Goal: Transaction & Acquisition: Purchase product/service

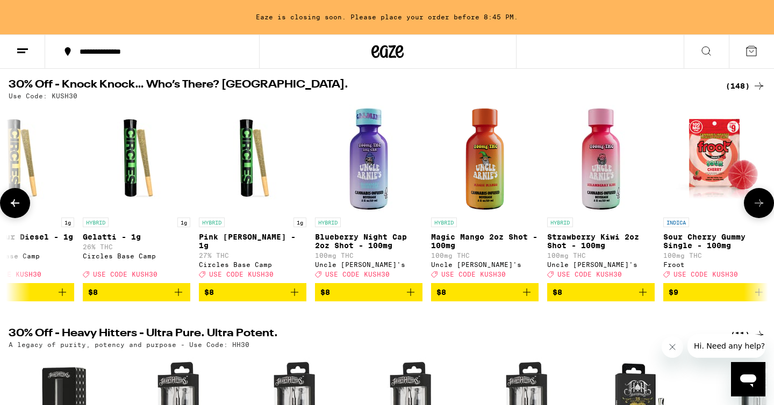
scroll to position [0, 2249]
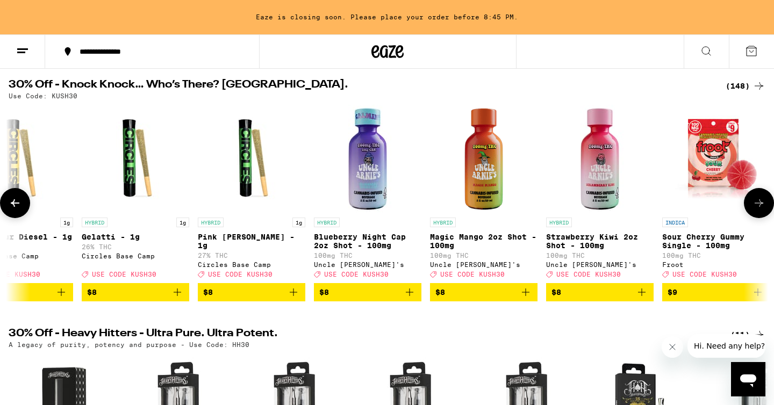
click at [643, 299] on icon "Add to bag" at bounding box center [641, 292] width 13 height 13
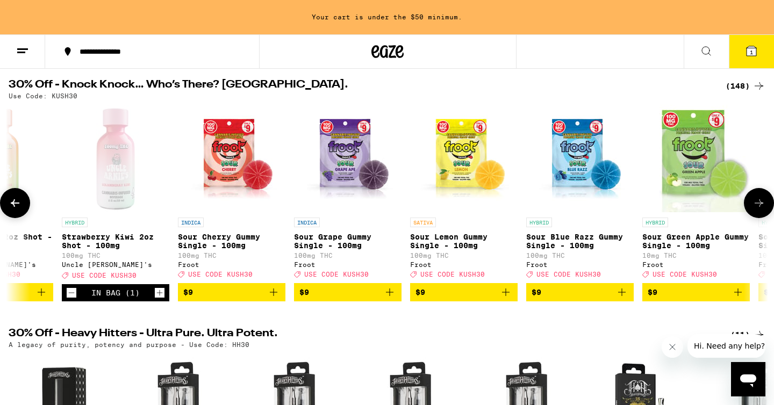
scroll to position [0, 2738]
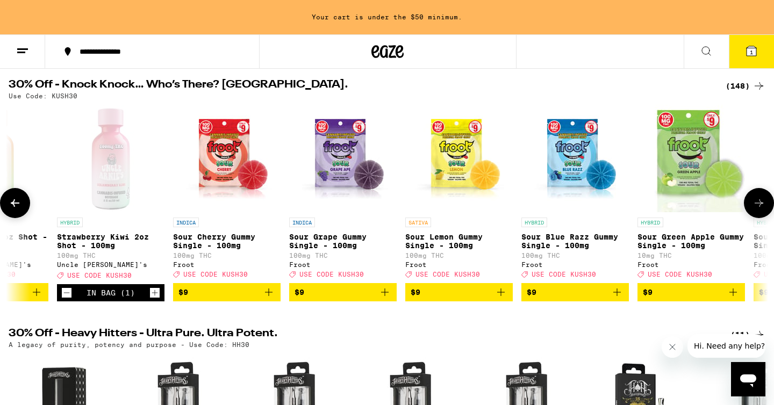
click at [613, 299] on icon "Add to bag" at bounding box center [617, 292] width 13 height 13
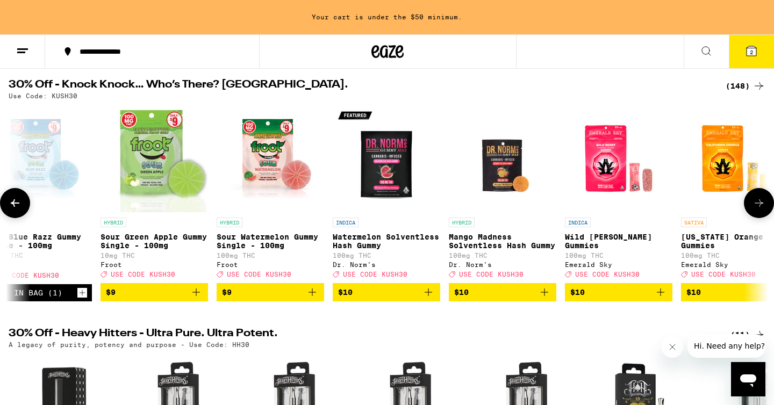
scroll to position [0, 3276]
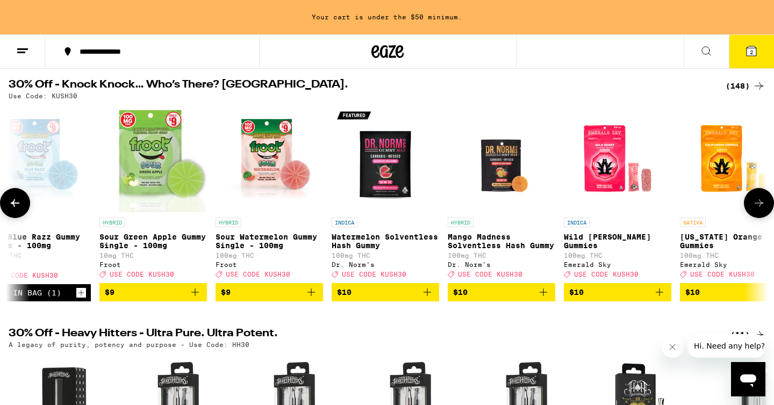
click at [544, 299] on icon "Add to bag" at bounding box center [543, 292] width 13 height 13
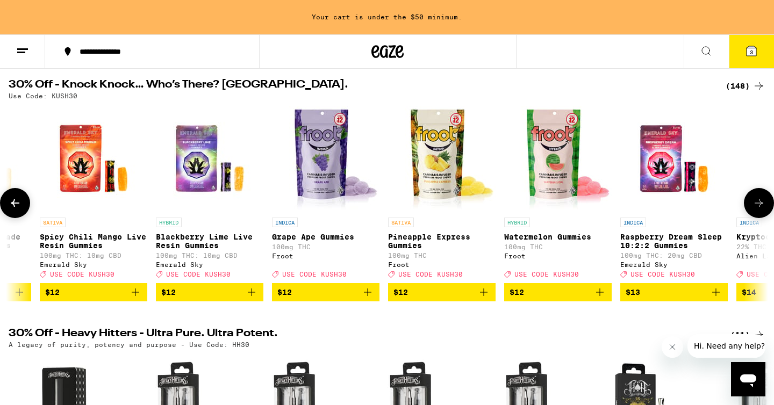
scroll to position [0, 5078]
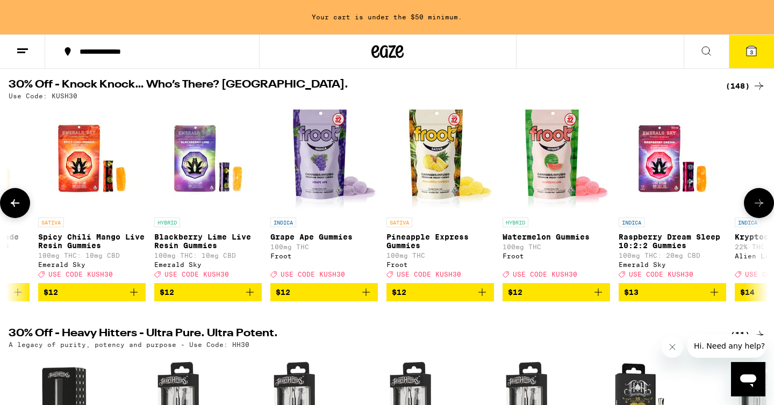
click at [596, 299] on icon "Add to bag" at bounding box center [598, 292] width 13 height 13
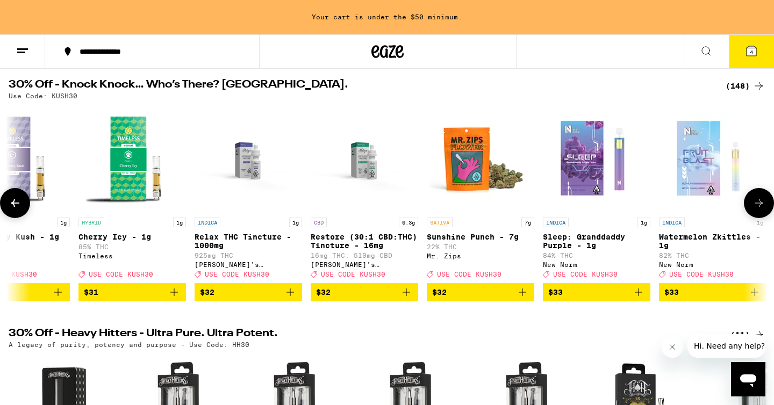
scroll to position [0, 12933]
click at [522, 296] on icon "Add to bag" at bounding box center [522, 293] width 8 height 8
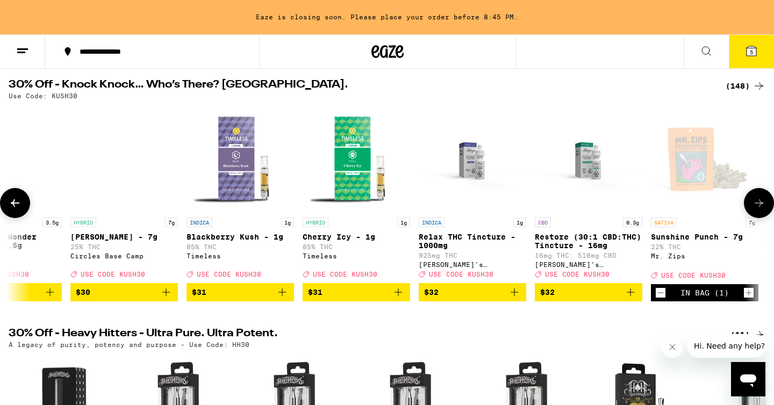
scroll to position [0, 12687]
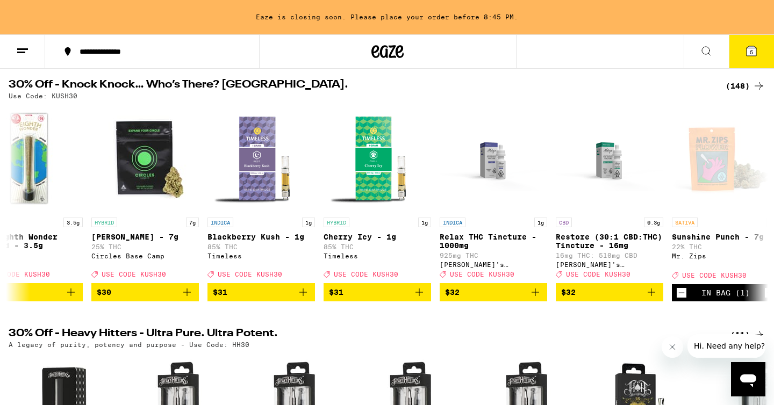
click at [753, 47] on icon at bounding box center [752, 51] width 10 height 10
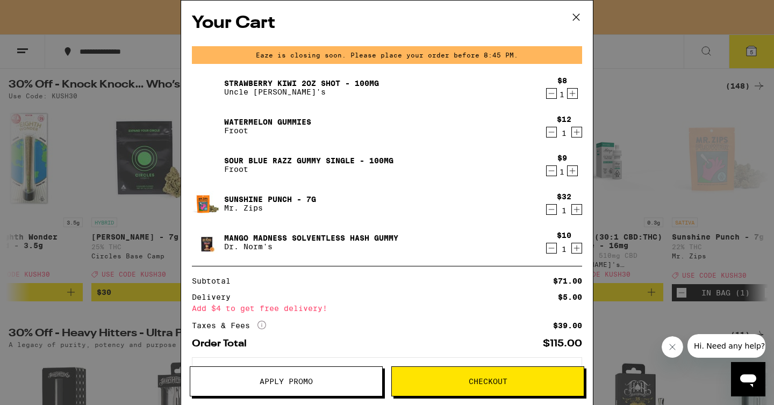
click at [665, 231] on div "Your Cart Eaze is closing soon. Please place your order before 8:45 PM. Strawbe…" at bounding box center [387, 202] width 774 height 405
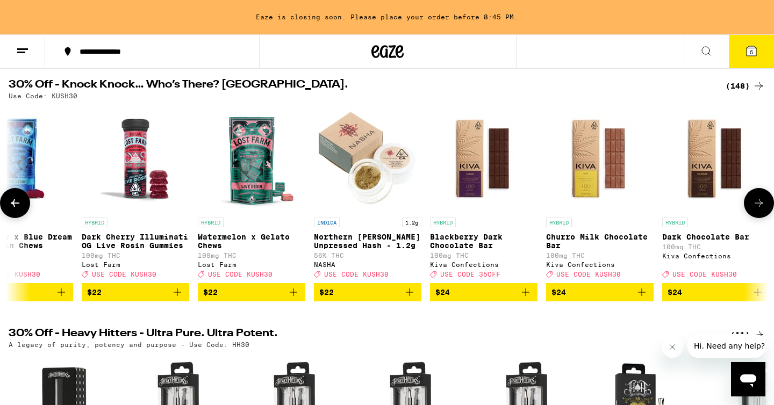
scroll to position [0, 11072]
click at [410, 299] on icon "Add to bag" at bounding box center [409, 292] width 13 height 13
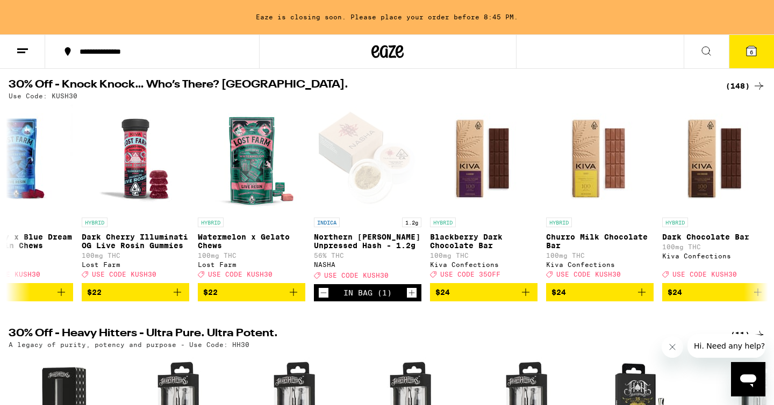
click at [741, 55] on button "6" at bounding box center [751, 51] width 45 height 33
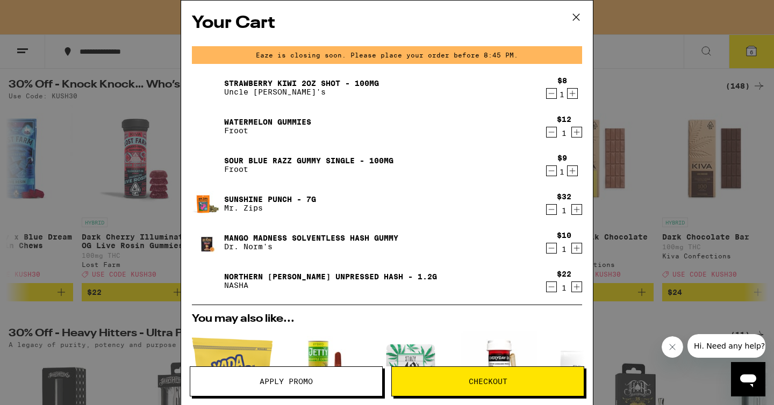
click at [555, 133] on icon "Decrement" at bounding box center [552, 132] width 10 height 13
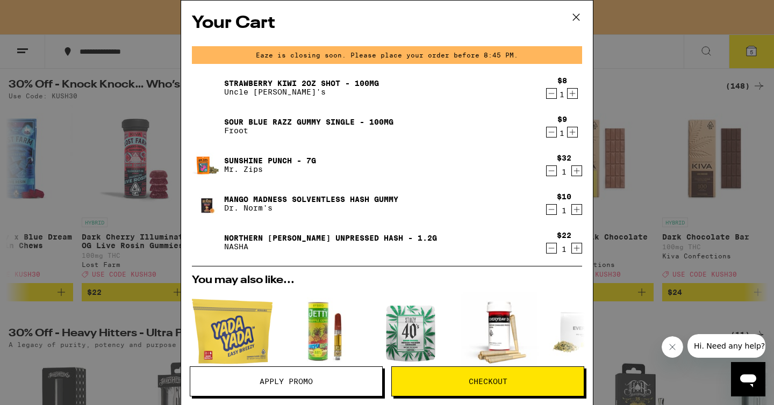
click at [553, 135] on icon "Decrement" at bounding box center [552, 132] width 10 height 13
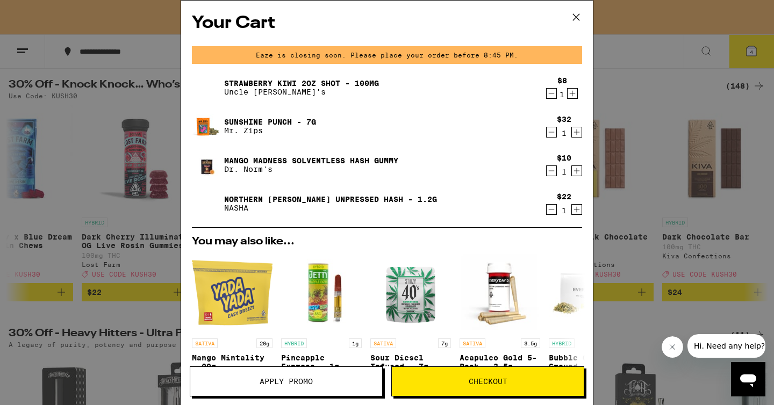
click at [639, 85] on div "Your Cart Eaze is closing soon. Please place your order before 8:45 PM. Strawbe…" at bounding box center [387, 202] width 774 height 405
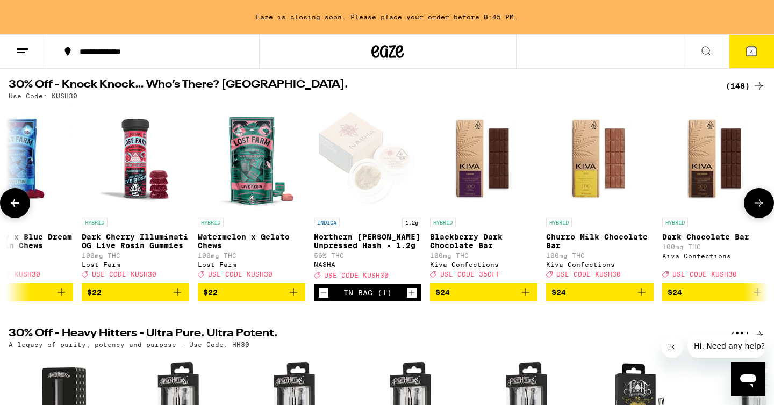
scroll to position [0, 11071]
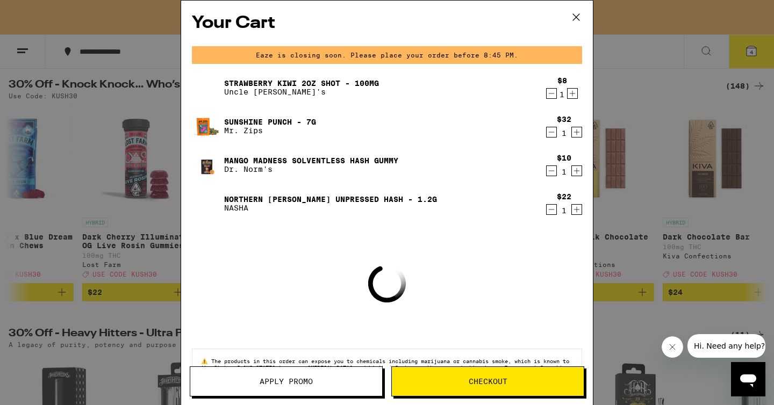
click at [633, 32] on div "Your Cart Eaze is closing soon. Please place your order before 8:45 PM. Strawbe…" at bounding box center [387, 202] width 774 height 405
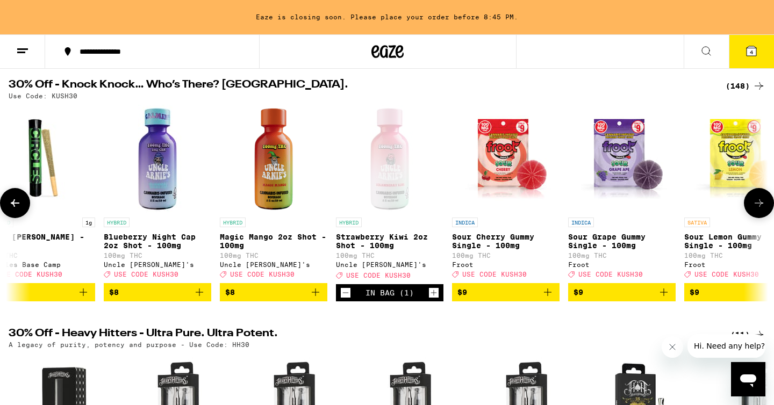
scroll to position [0, 2457]
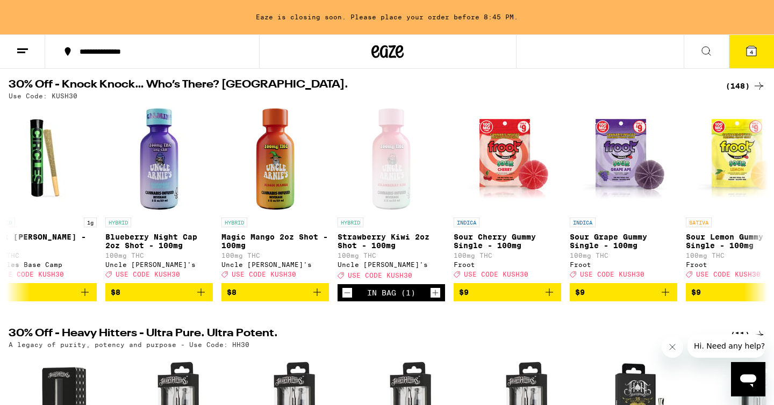
click at [752, 58] on button "4" at bounding box center [751, 51] width 45 height 33
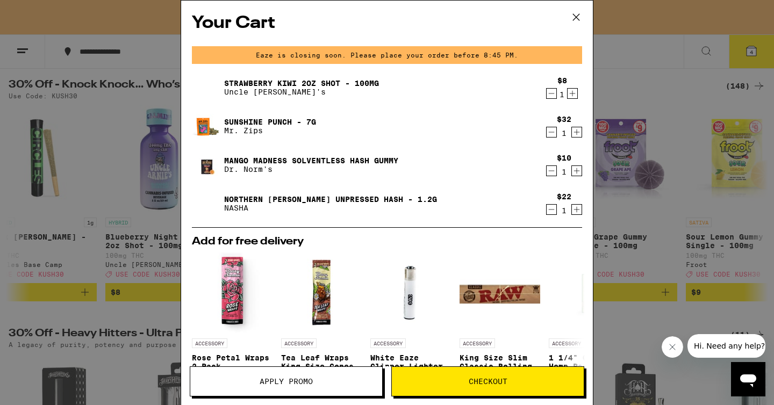
click at [651, 92] on div "Your Cart Eaze is closing soon. Please place your order before 8:45 PM. Strawbe…" at bounding box center [387, 202] width 774 height 405
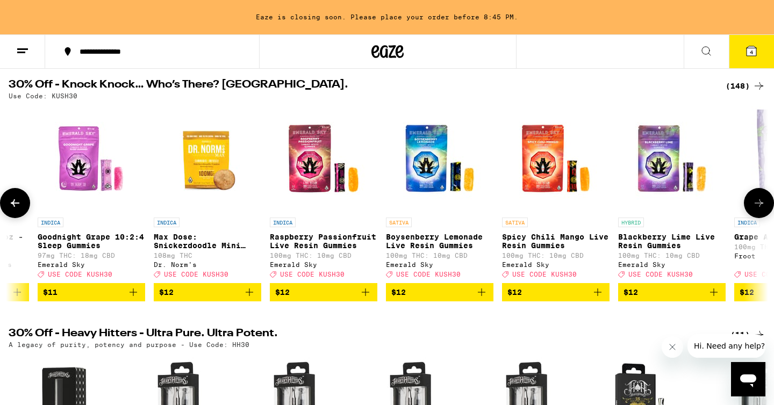
scroll to position [0, 4615]
click at [253, 299] on icon "Add to bag" at bounding box center [248, 292] width 13 height 13
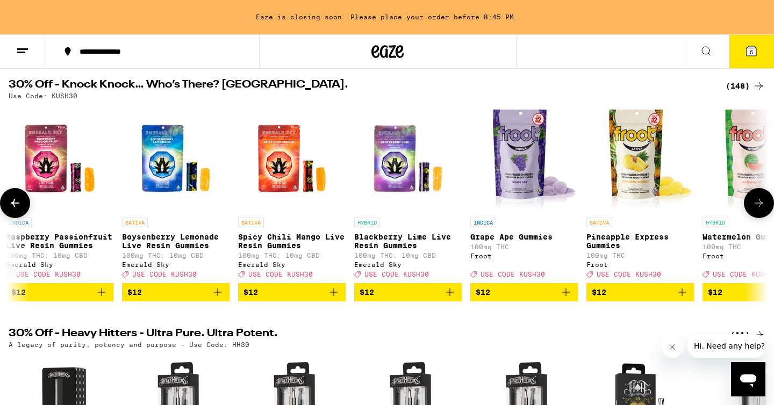
scroll to position [0, 4878]
click at [685, 299] on icon "Add to bag" at bounding box center [682, 292] width 13 height 13
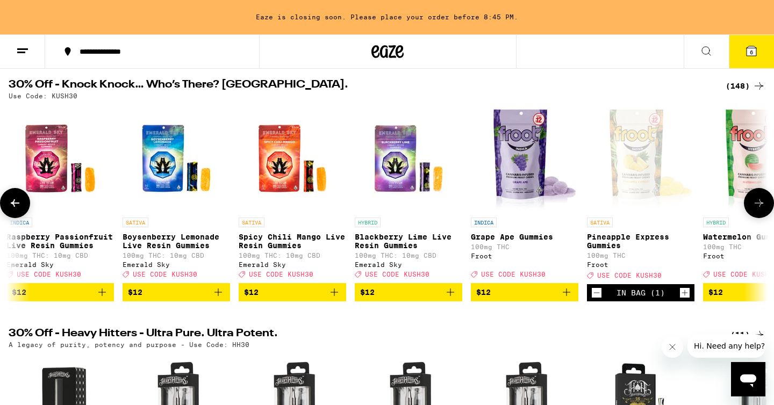
click at [596, 299] on icon "Decrement" at bounding box center [597, 292] width 10 height 13
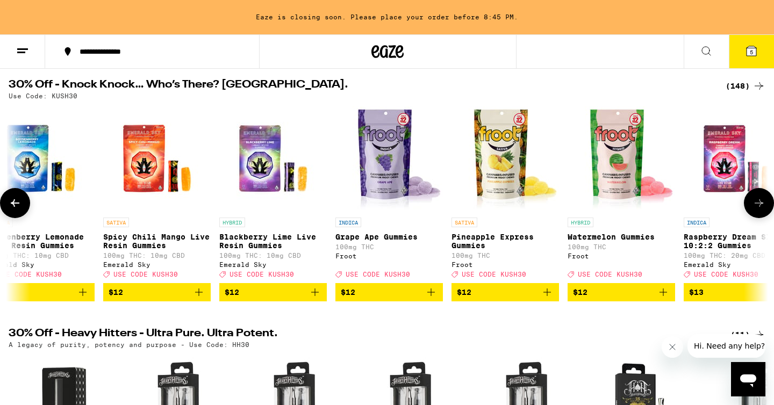
scroll to position [0, 5014]
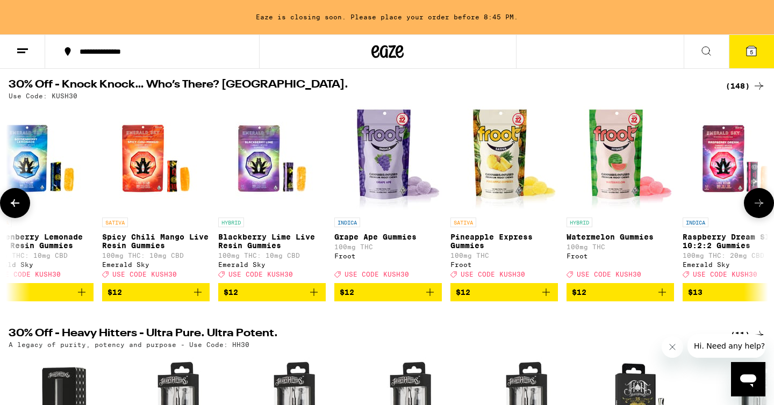
click at [663, 292] on button "$12" at bounding box center [619, 292] width 107 height 18
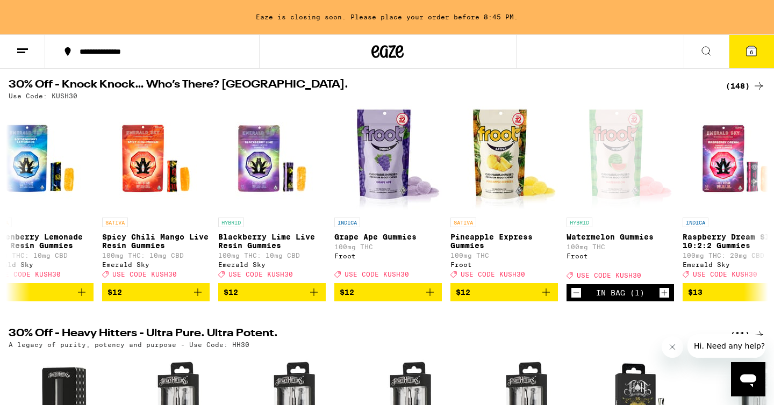
click at [751, 42] on button "6" at bounding box center [751, 51] width 45 height 33
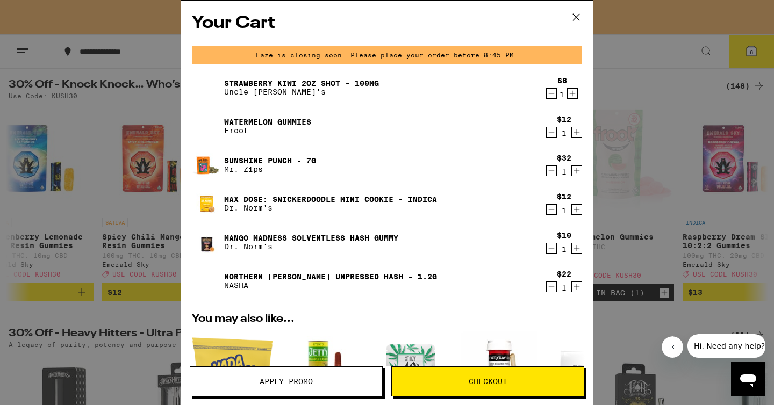
click at [553, 247] on icon "Decrement" at bounding box center [552, 248] width 10 height 13
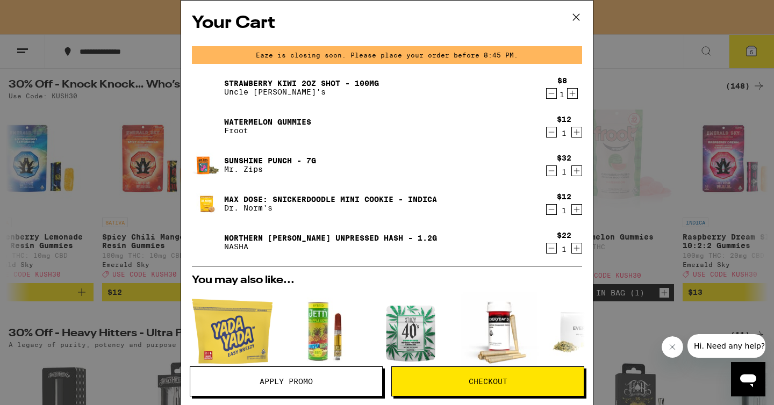
click at [548, 216] on icon "Decrement" at bounding box center [552, 209] width 10 height 13
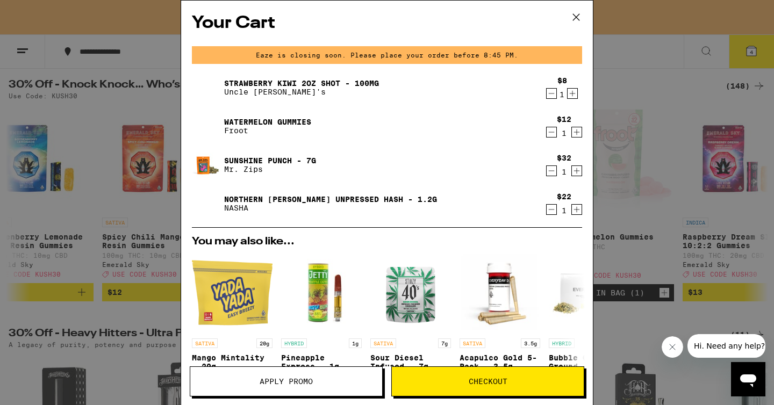
click at [575, 16] on icon at bounding box center [576, 17] width 6 height 6
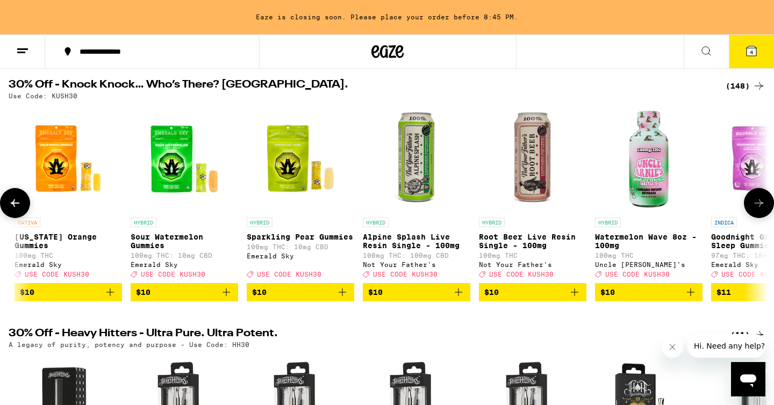
scroll to position [0, 3931]
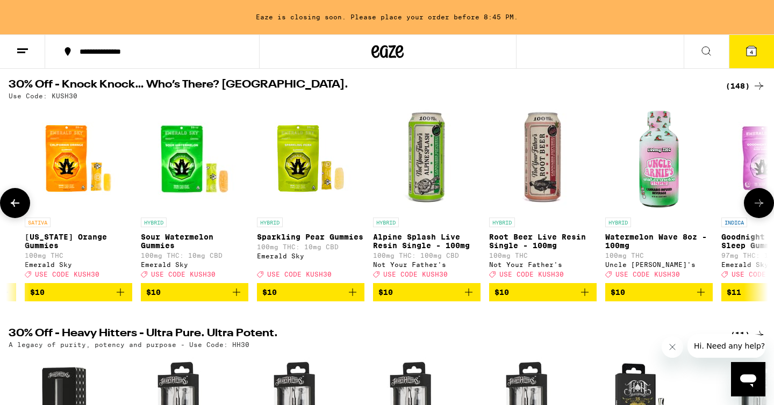
click at [584, 296] on icon "Add to bag" at bounding box center [585, 293] width 8 height 8
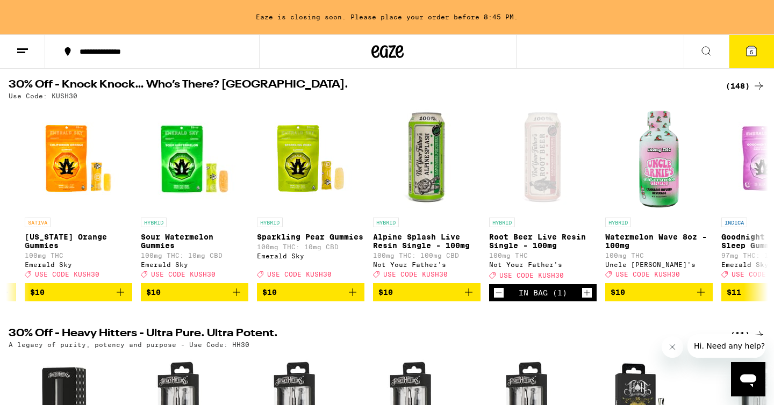
click at [759, 39] on button "5" at bounding box center [751, 51] width 45 height 33
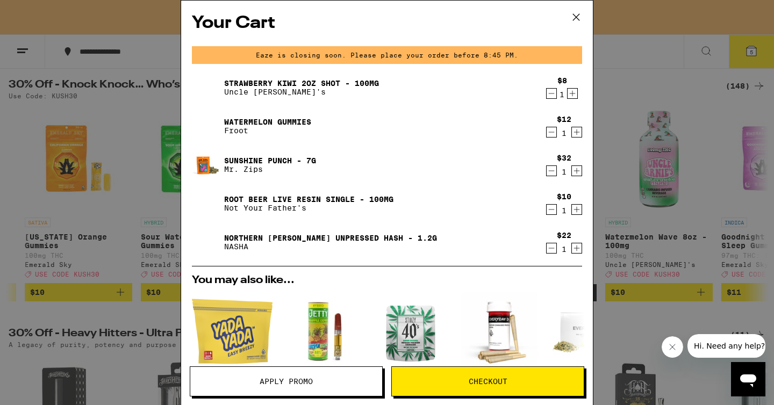
click at [548, 98] on icon "Decrement" at bounding box center [552, 93] width 10 height 13
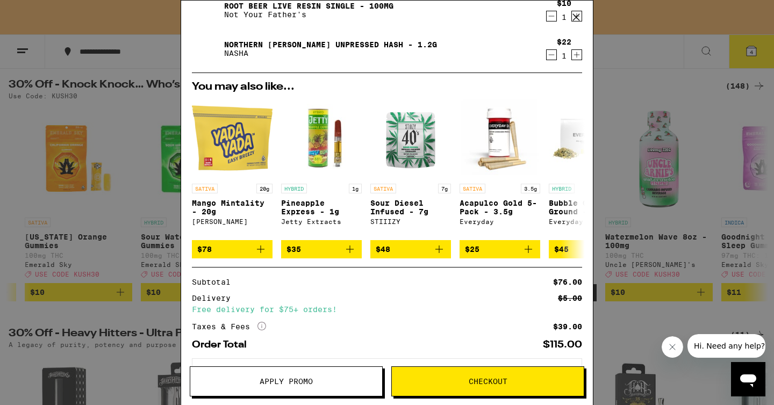
scroll to position [205, 0]
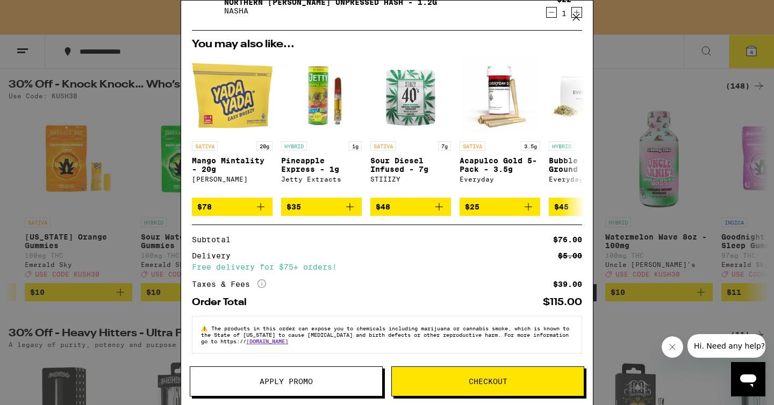
click at [271, 376] on button "Apply Promo" at bounding box center [286, 382] width 193 height 30
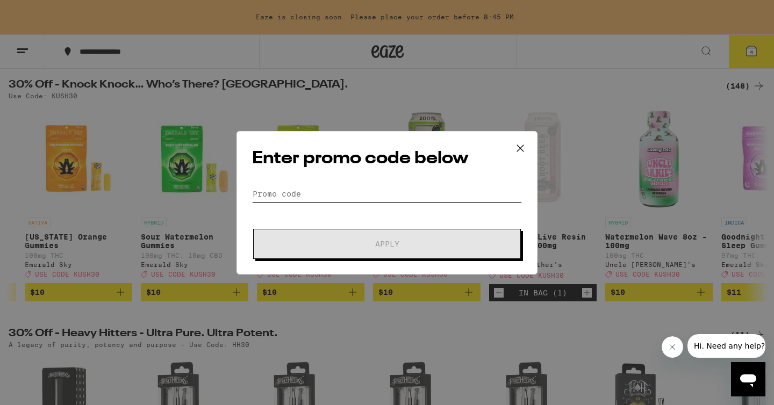
click at [291, 192] on input "Promo Code" at bounding box center [387, 194] width 270 height 16
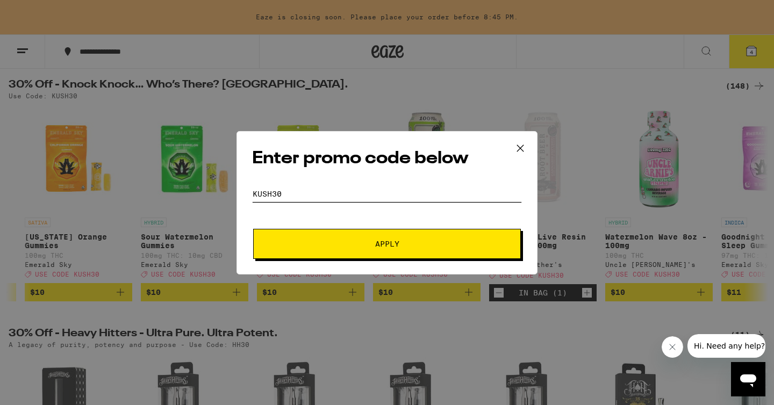
type input "KUSH30"
click at [349, 240] on span "Apply" at bounding box center [386, 244] width 193 height 8
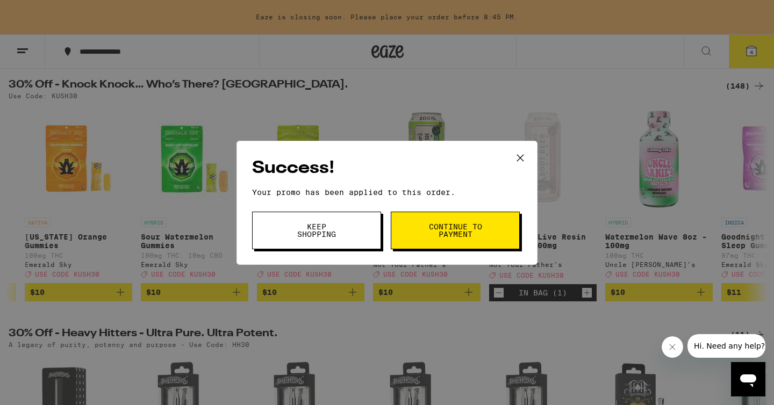
click at [450, 232] on span "Continue to payment" at bounding box center [455, 230] width 55 height 15
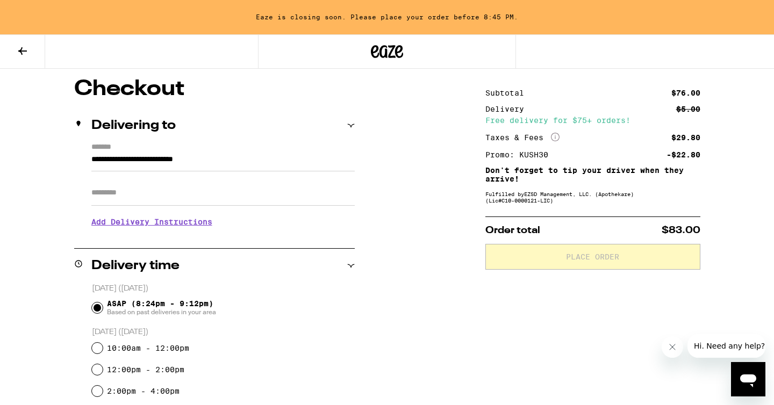
scroll to position [87, 0]
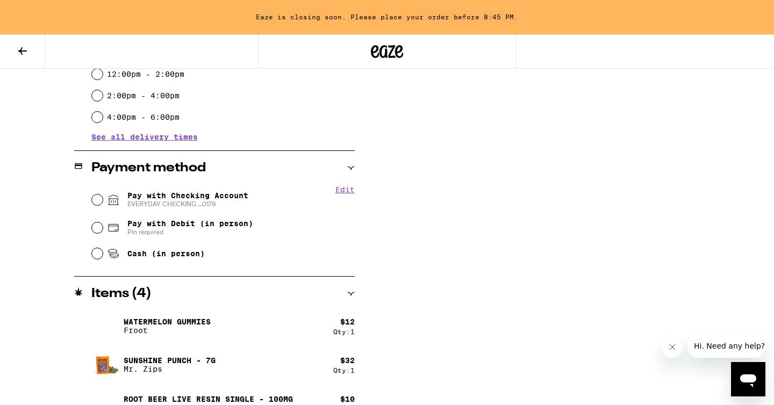
click at [174, 199] on span "Pay with Checking Account EVERYDAY CHECKING ...0178" at bounding box center [187, 199] width 121 height 17
click at [103, 199] on input "Pay with Checking Account EVERYDAY CHECKING ...0178" at bounding box center [97, 200] width 11 height 11
radio input "true"
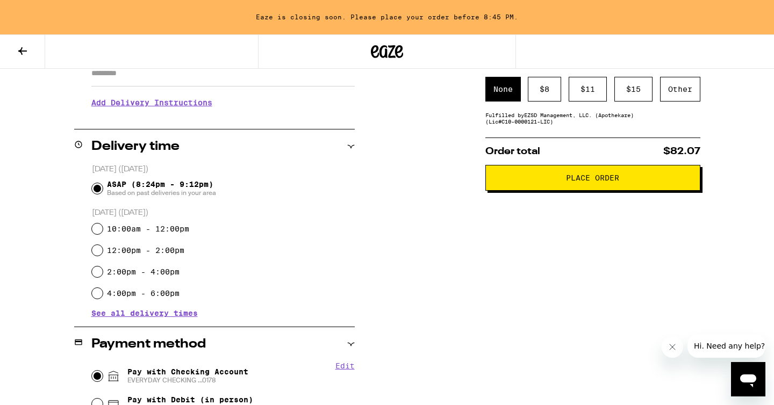
scroll to position [0, 0]
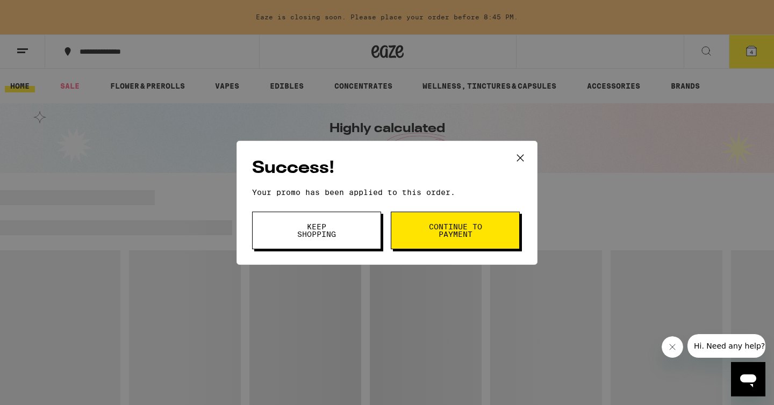
scroll to position [19, 0]
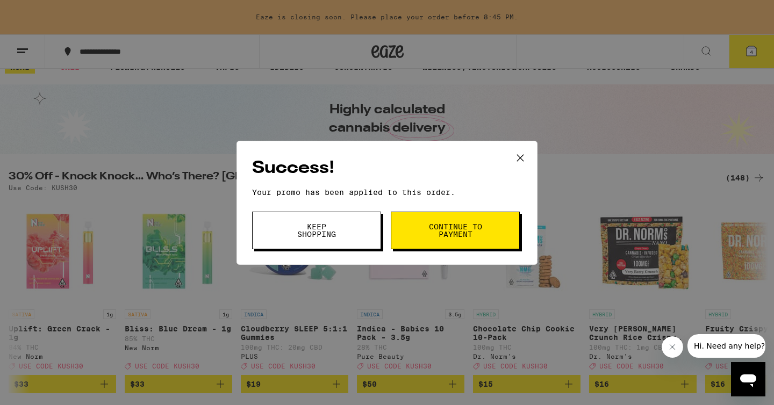
click at [450, 240] on button "Continue to payment" at bounding box center [455, 231] width 129 height 38
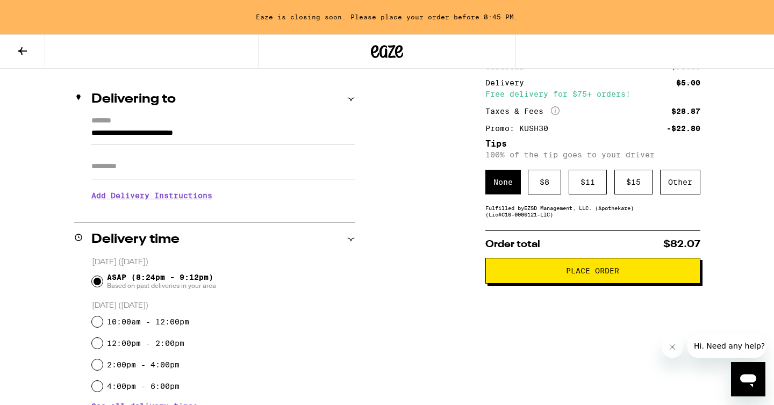
scroll to position [67, 0]
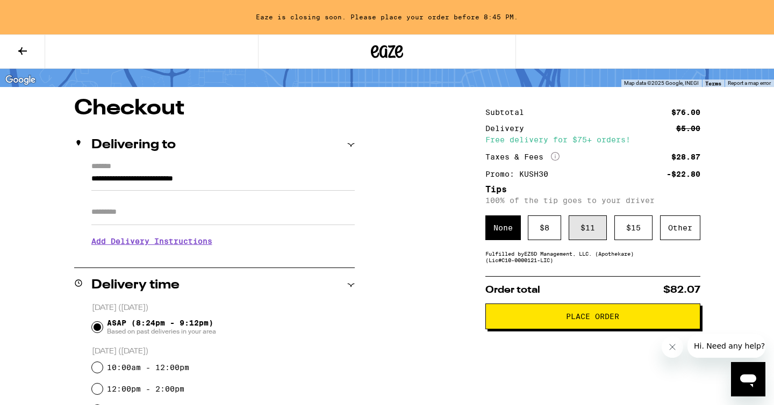
click at [581, 231] on div "$ 11" at bounding box center [588, 228] width 38 height 25
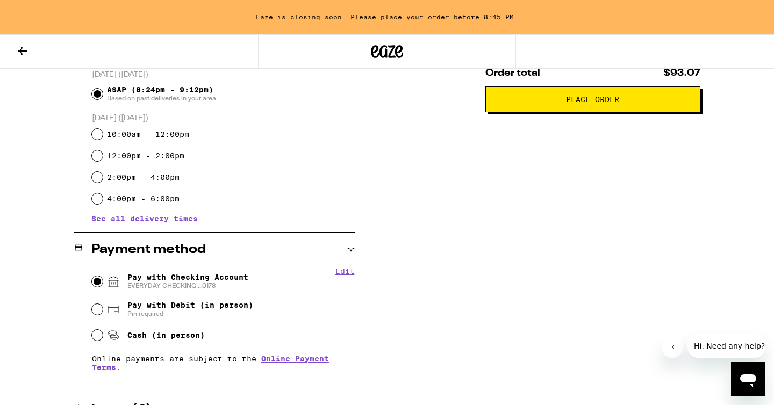
scroll to position [150, 0]
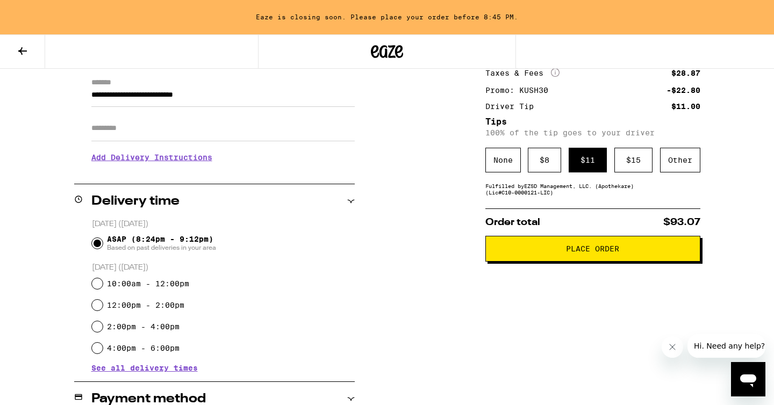
click at [583, 260] on button "Place Order" at bounding box center [592, 249] width 215 height 26
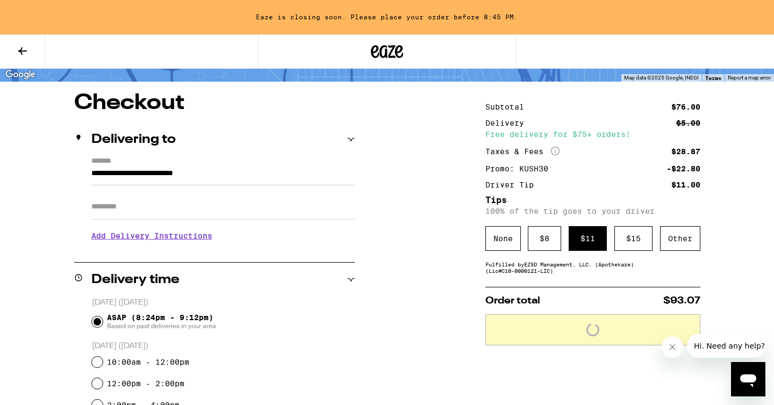
scroll to position [0, 0]
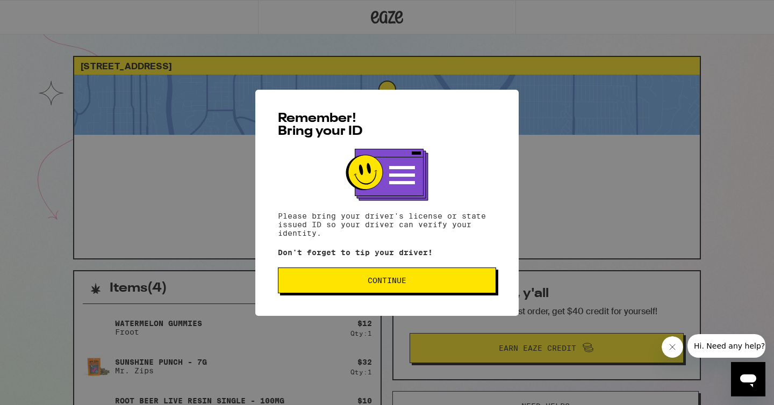
click at [443, 281] on span "Continue" at bounding box center [387, 281] width 200 height 8
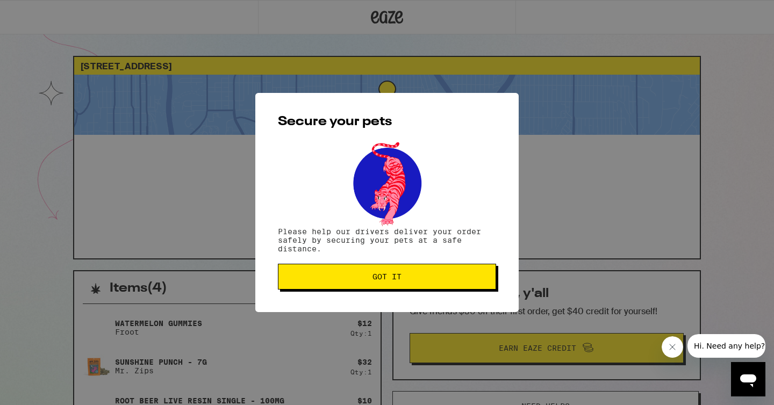
click at [442, 281] on span "Got it" at bounding box center [387, 277] width 200 height 8
